Goal: Task Accomplishment & Management: Manage account settings

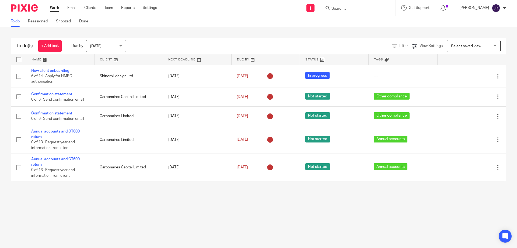
click at [381, 12] on div at bounding box center [357, 8] width 75 height 16
click at [365, 10] on input "Search" at bounding box center [355, 8] width 48 height 5
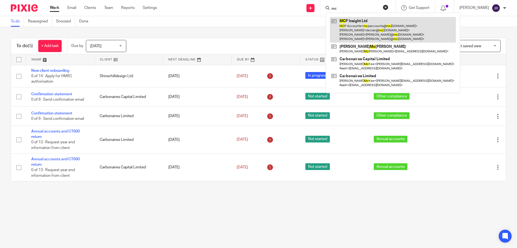
type input "mc"
click at [369, 18] on link at bounding box center [393, 30] width 126 height 26
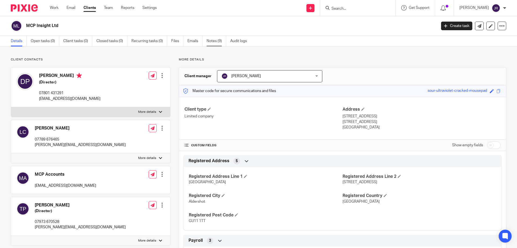
click at [222, 38] on link "Notes (9)" at bounding box center [217, 41] width 20 height 11
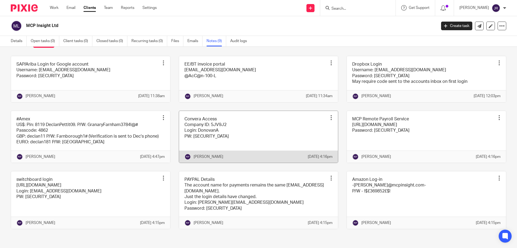
scroll to position [39, 0]
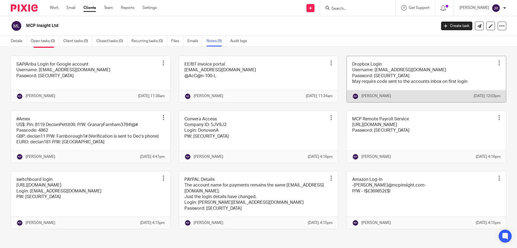
click at [385, 69] on link at bounding box center [426, 79] width 159 height 46
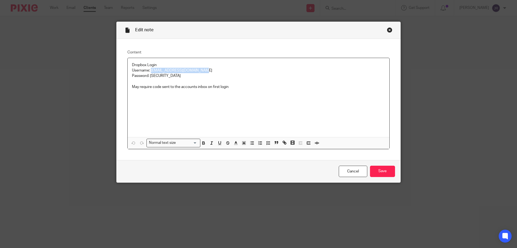
drag, startPoint x: 206, startPoint y: 70, endPoint x: 149, endPoint y: 68, distance: 56.6
click at [149, 68] on p "Username: [EMAIL_ADDRESS][DOMAIN_NAME]" at bounding box center [258, 70] width 253 height 5
copy p "[EMAIL_ADDRESS][DOMAIN_NAME]"
drag, startPoint x: 184, startPoint y: 78, endPoint x: 149, endPoint y: 78, distance: 34.7
click at [149, 78] on p "Password: [SECURITY_DATA]" at bounding box center [258, 75] width 253 height 5
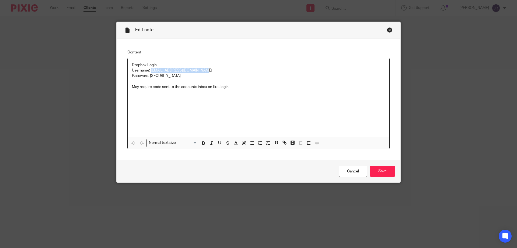
copy p "Sprout21Goose64!"
click at [387, 27] on div "Edit note" at bounding box center [259, 30] width 284 height 17
click at [387, 29] on div "Close this dialog window" at bounding box center [389, 29] width 5 height 5
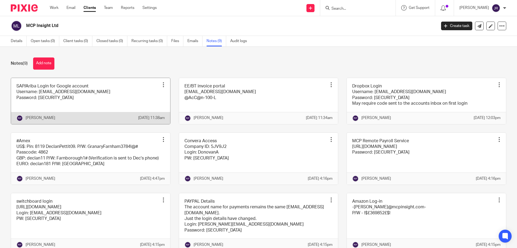
click at [65, 104] on link at bounding box center [90, 101] width 159 height 46
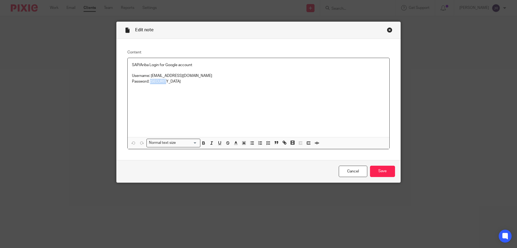
drag, startPoint x: 167, startPoint y: 81, endPoint x: 149, endPoint y: 81, distance: 18.0
click at [149, 81] on p "Password: McP2025!" at bounding box center [258, 81] width 253 height 5
copy p "McP2025!"
click at [375, 169] on input "Save" at bounding box center [382, 171] width 25 height 12
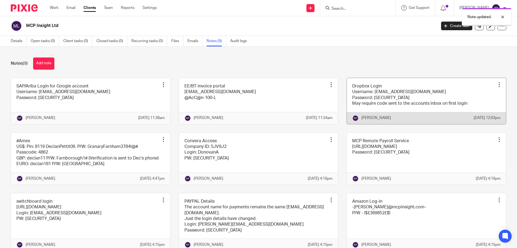
click at [401, 97] on link at bounding box center [426, 101] width 159 height 46
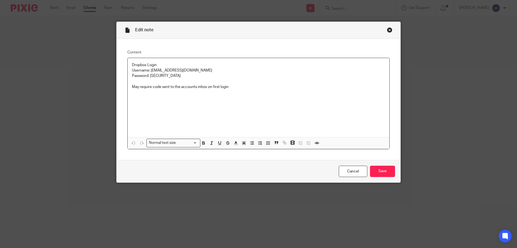
click at [184, 79] on p at bounding box center [258, 81] width 253 height 5
click at [184, 75] on p "Password: [SECURITY_DATA]" at bounding box center [258, 75] width 253 height 5
drag, startPoint x: 183, startPoint y: 75, endPoint x: 150, endPoint y: 75, distance: 33.7
click at [149, 76] on p "Password: [SECURITY_DATA]" at bounding box center [258, 75] width 253 height 5
click at [379, 171] on input "Save" at bounding box center [382, 171] width 25 height 12
